Goal: Task Accomplishment & Management: Use online tool/utility

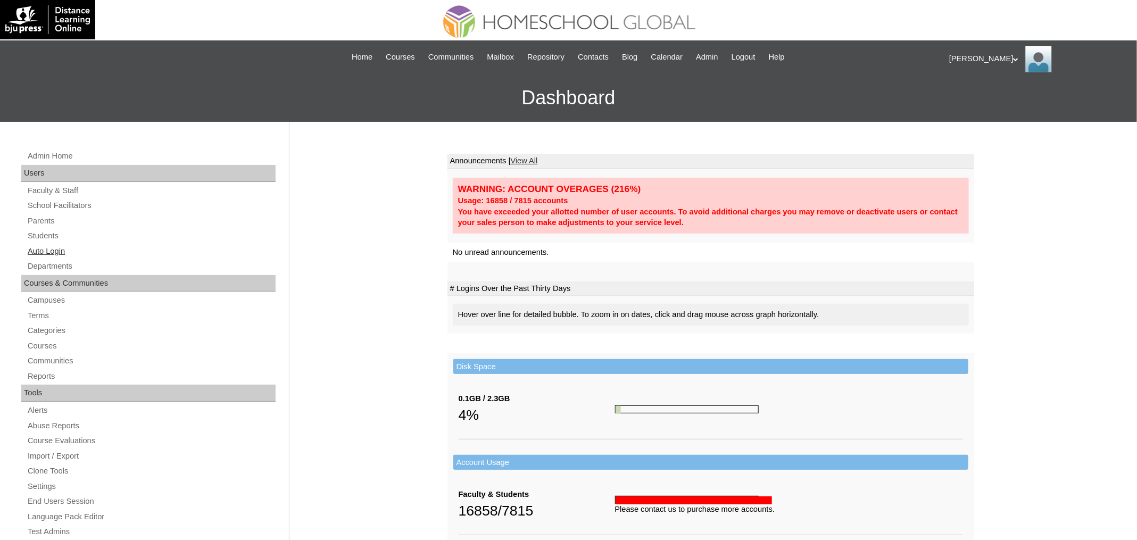
click at [68, 254] on link "Auto Login" at bounding box center [151, 251] width 249 height 13
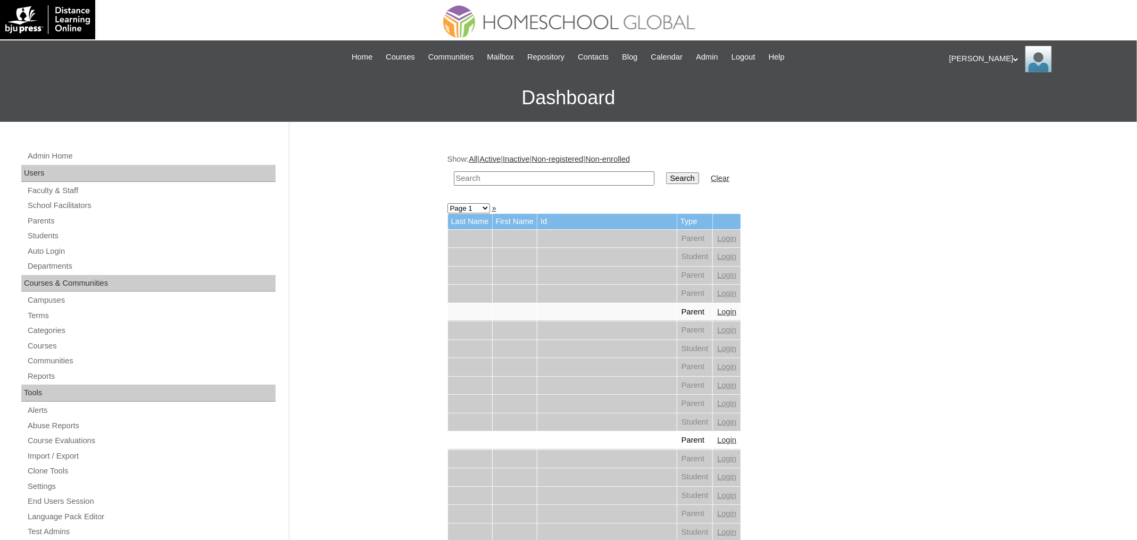
click at [529, 176] on input "text" at bounding box center [554, 178] width 201 height 14
paste input "[PERSON_NAME]"
type input "[PERSON_NAME]"
click at [666, 172] on input "Search" at bounding box center [682, 178] width 33 height 12
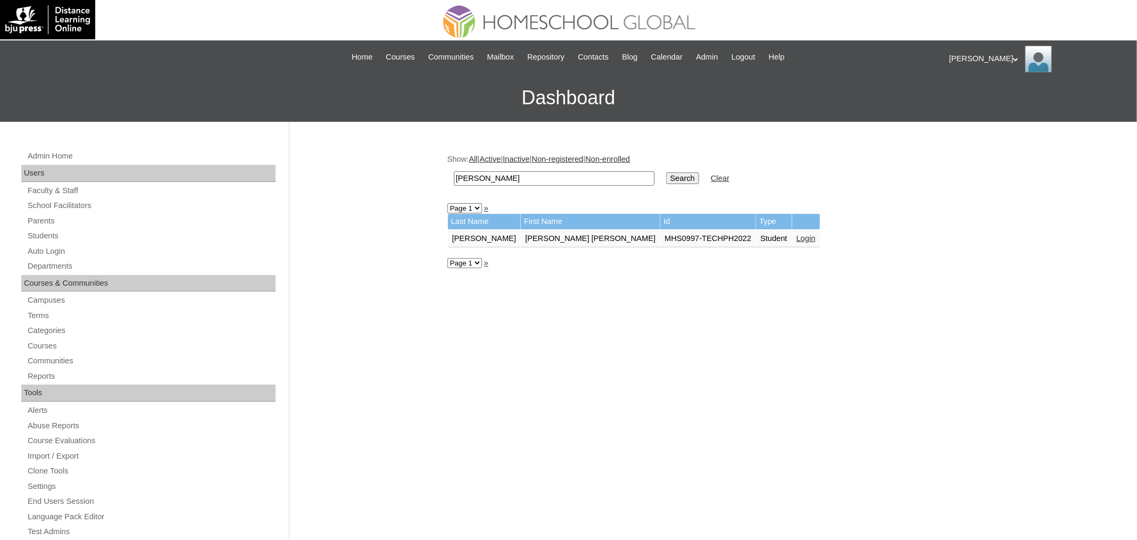
click at [796, 234] on link "Login" at bounding box center [805, 238] width 19 height 9
